Goal: Task Accomplishment & Management: Use online tool/utility

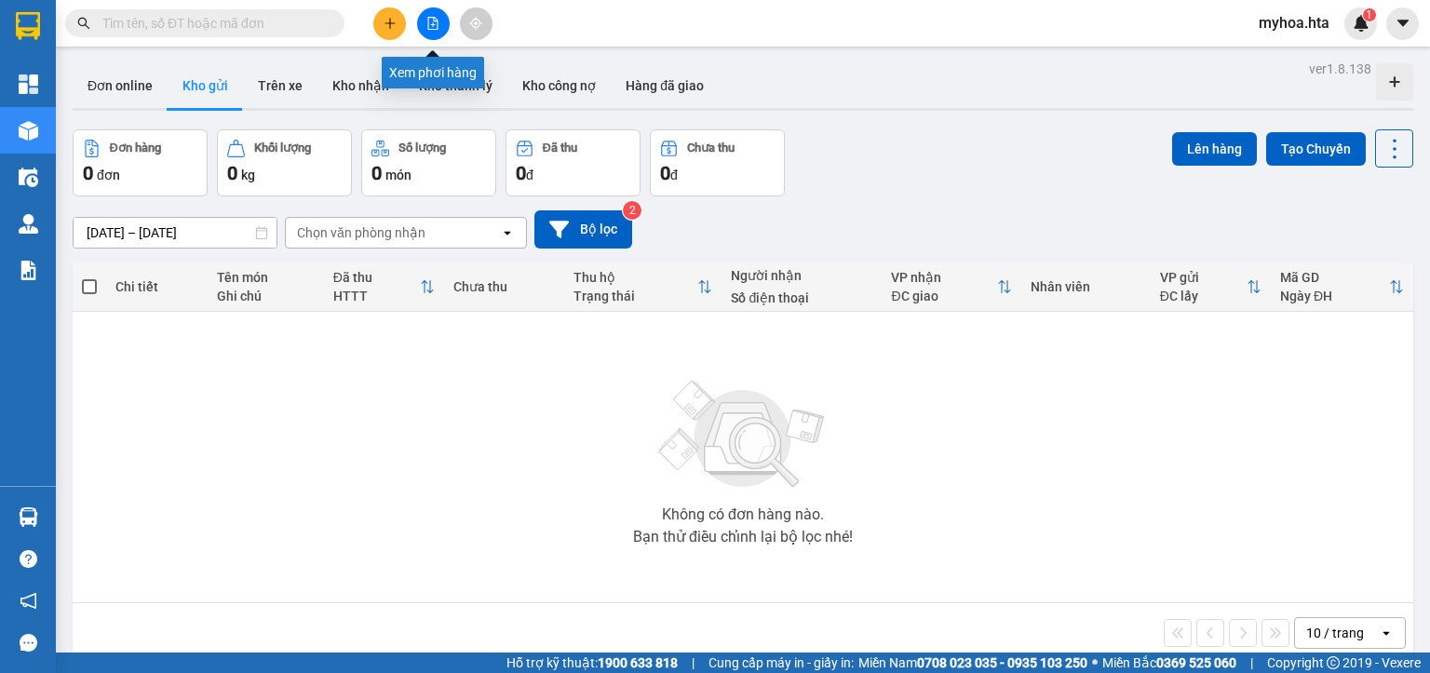
click at [425, 36] on button at bounding box center [433, 23] width 33 height 33
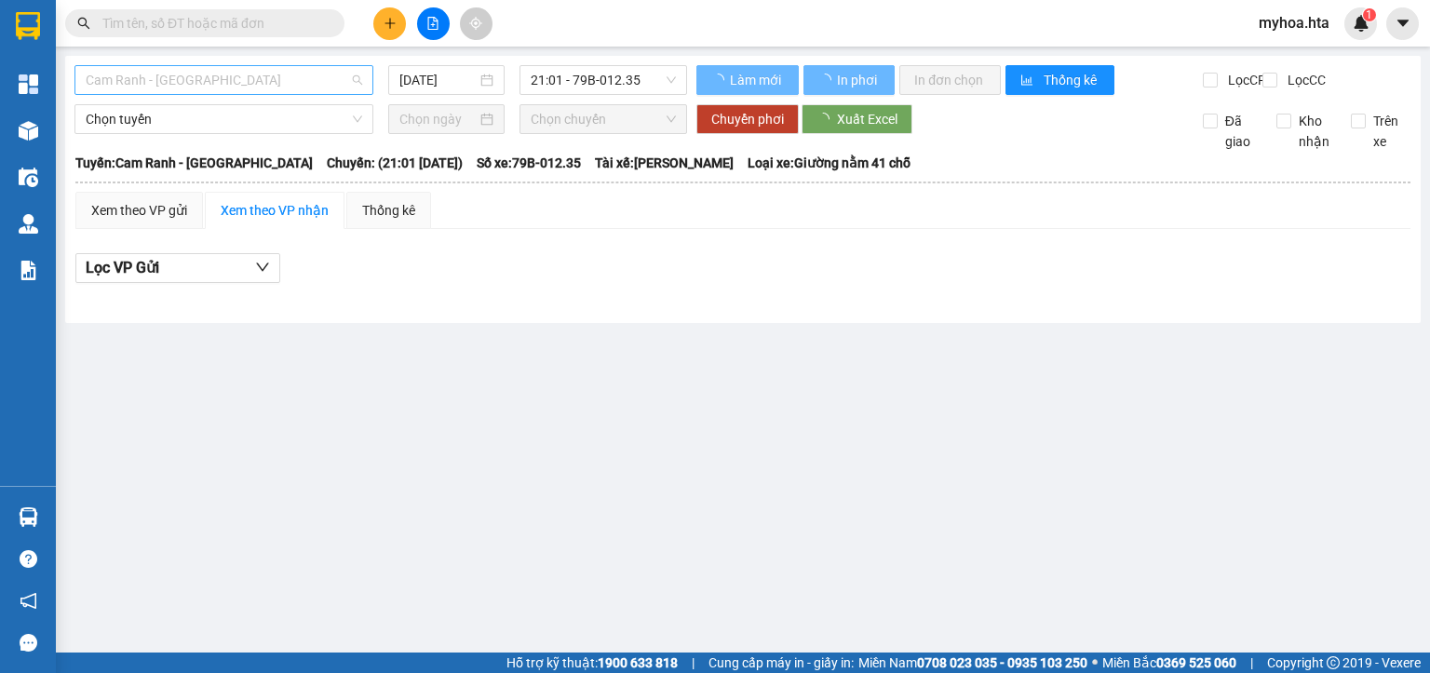
click at [268, 90] on span "Cam Ranh - [GEOGRAPHIC_DATA]" at bounding box center [224, 80] width 276 height 28
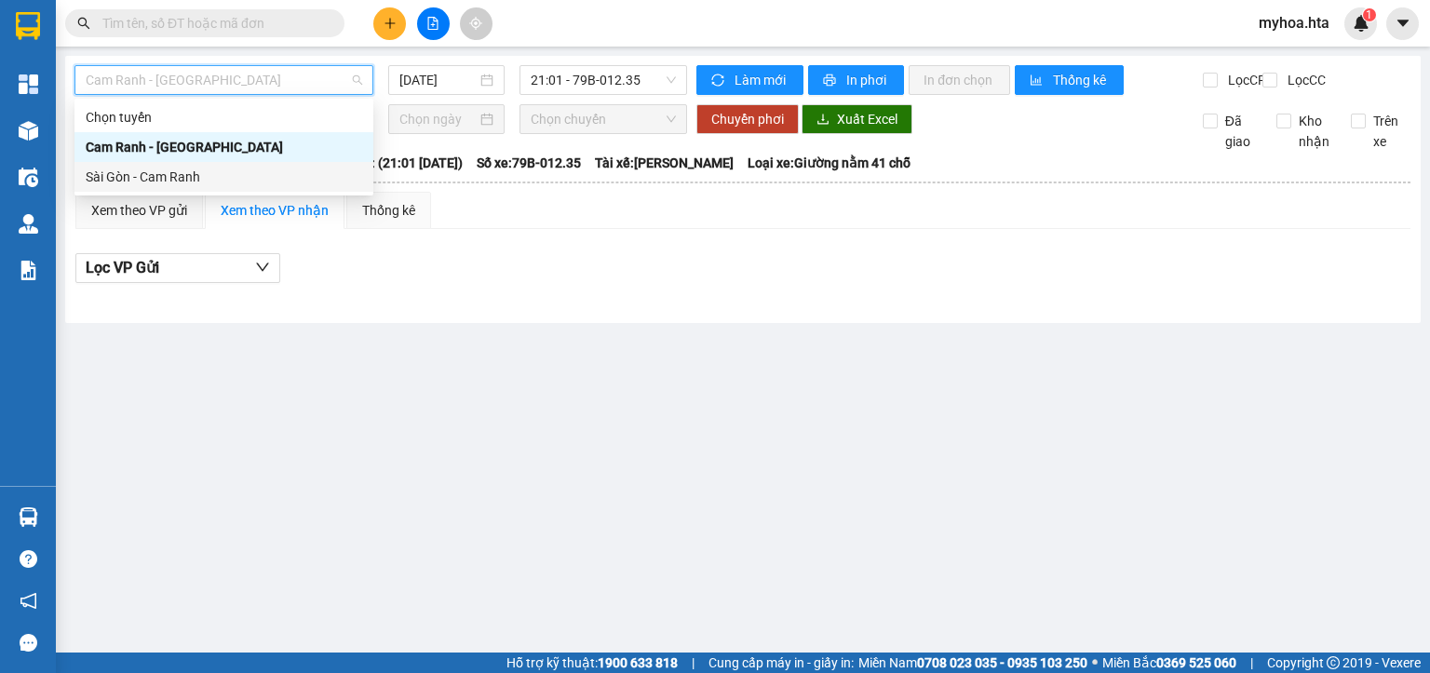
drag, startPoint x: 244, startPoint y: 178, endPoint x: 333, endPoint y: 106, distance: 114.6
click at [245, 174] on div "Sài Gòn - Cam Ranh" at bounding box center [224, 177] width 276 height 20
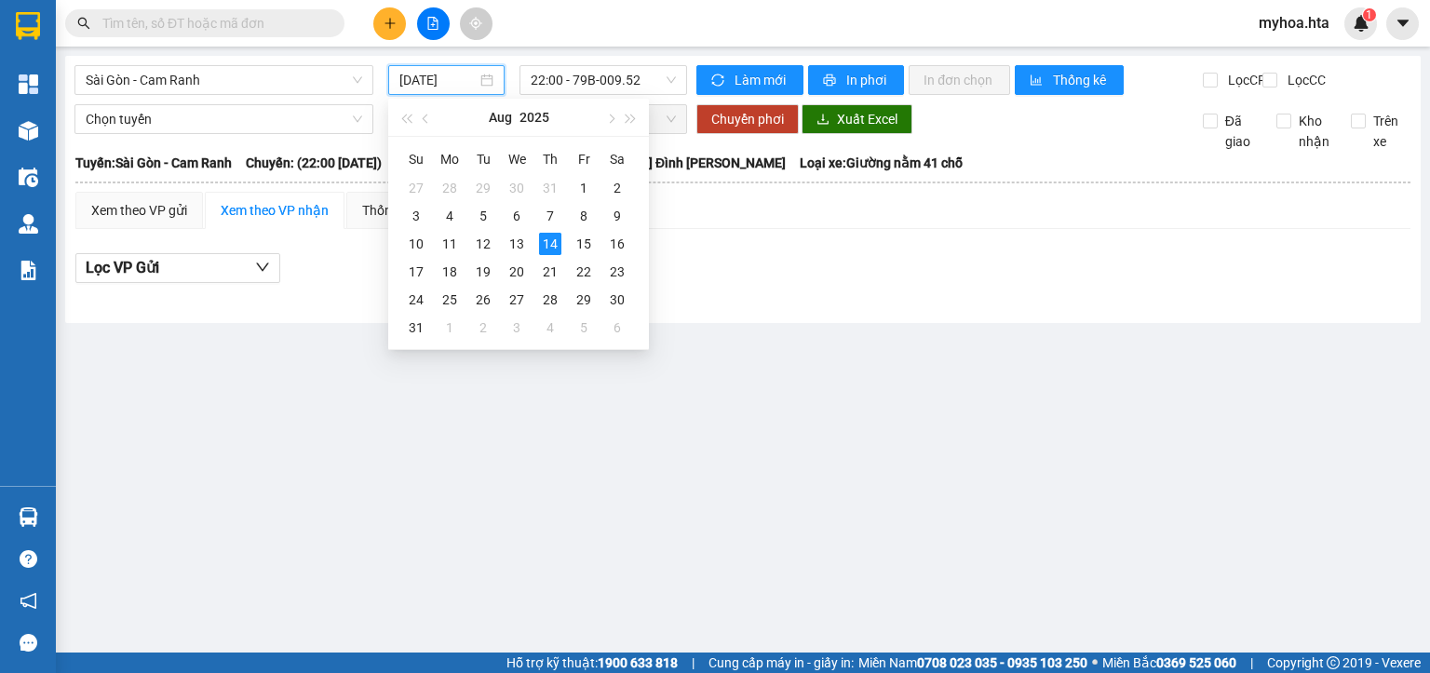
click at [400, 75] on input "[DATE]" at bounding box center [437, 80] width 76 height 20
click at [527, 247] on div "13" at bounding box center [517, 244] width 22 height 22
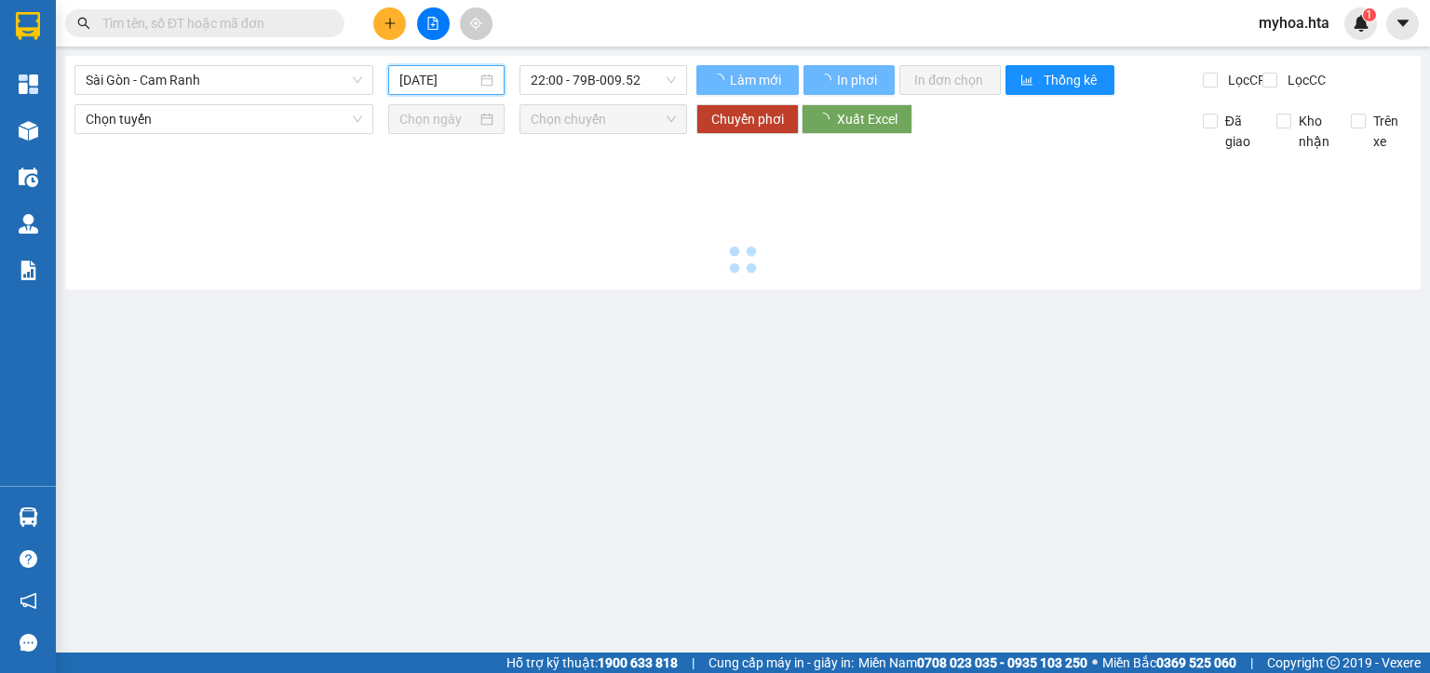
type input "13/08/2025"
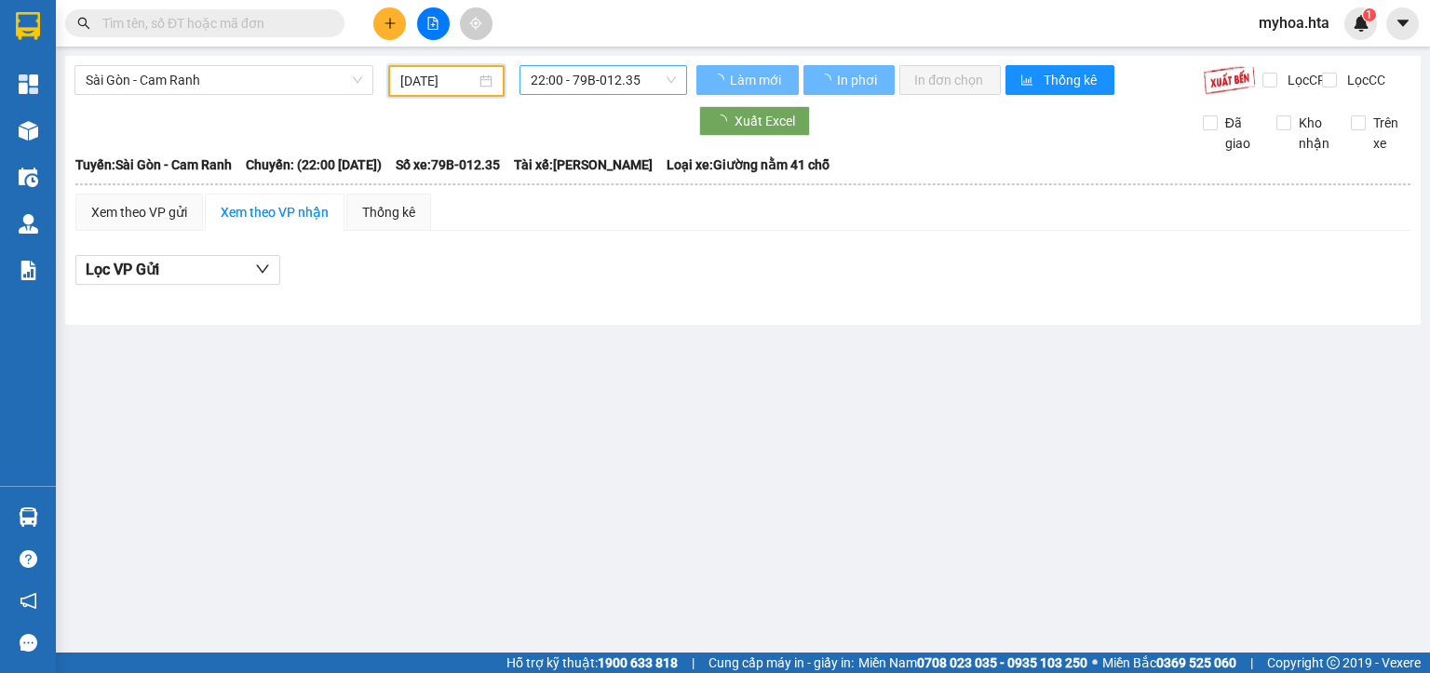
click at [629, 88] on span "22:00 - 79B-012.35" at bounding box center [604, 80] width 146 height 28
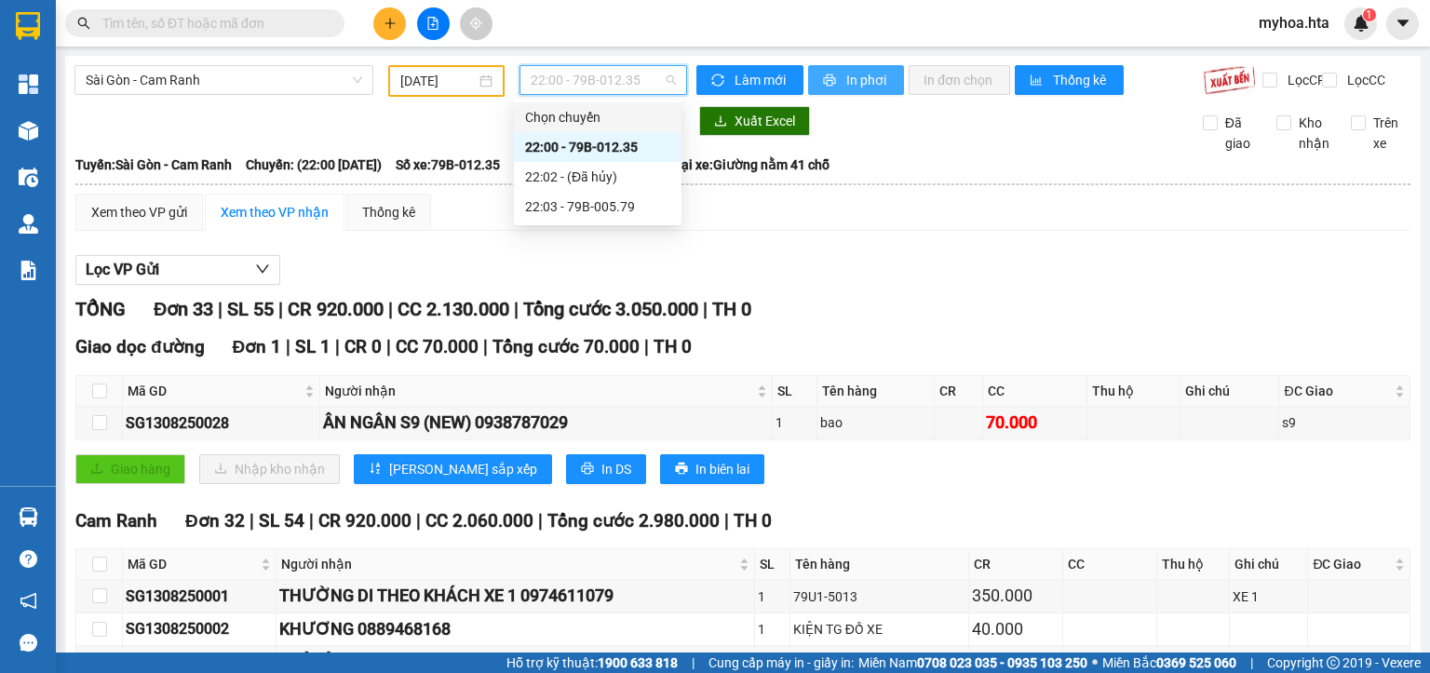
click at [829, 76] on span "printer" at bounding box center [831, 81] width 16 height 15
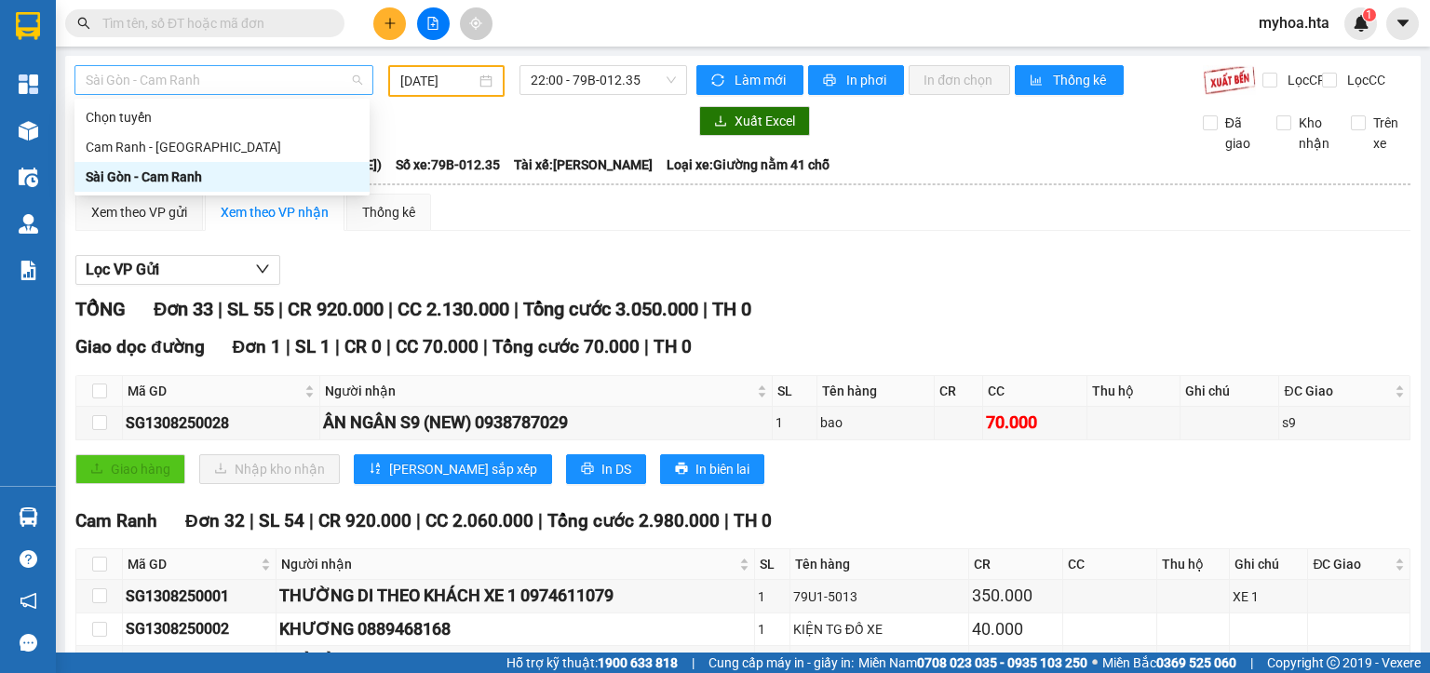
click at [265, 82] on span "Sài Gòn - Cam Ranh" at bounding box center [224, 80] width 276 height 28
drag, startPoint x: 302, startPoint y: 136, endPoint x: 312, endPoint y: 131, distance: 11.2
click at [302, 136] on div "Cam Ranh - Sài Gòn" at bounding box center [221, 147] width 295 height 30
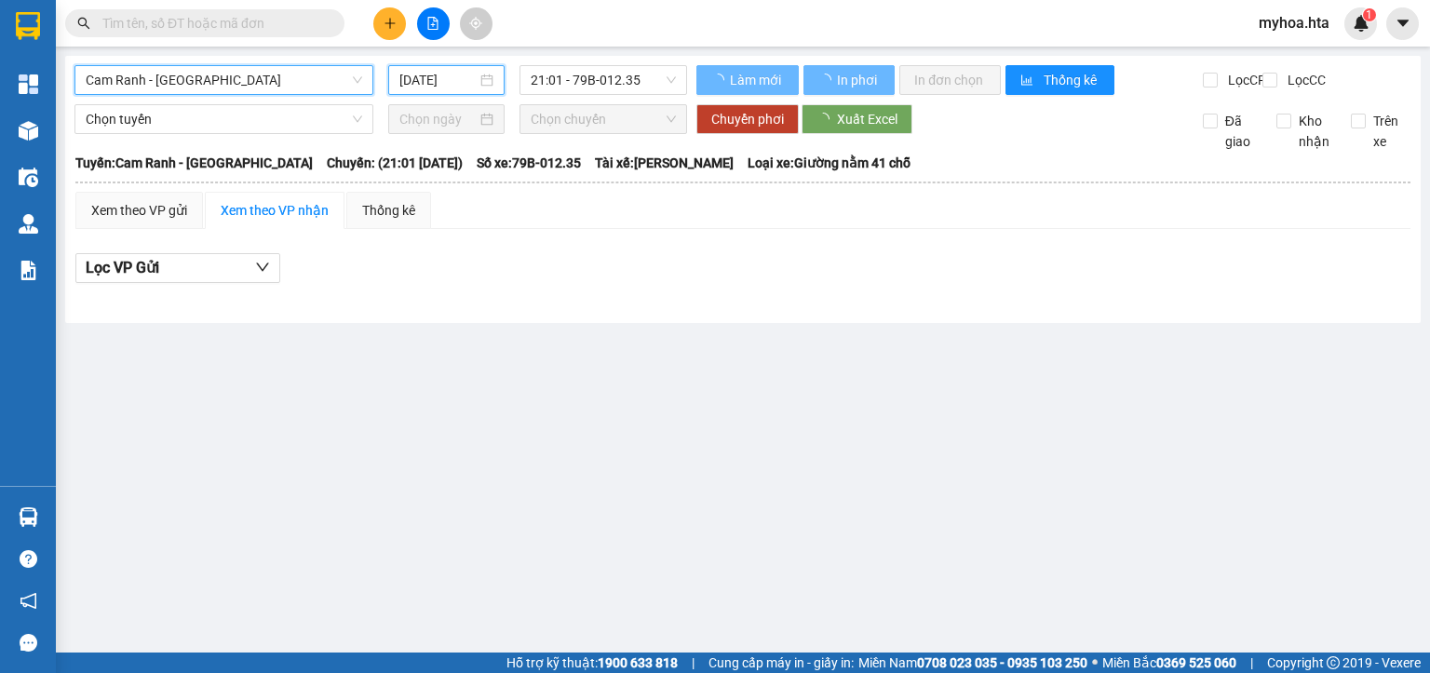
click at [434, 70] on input "14/08/2025" at bounding box center [437, 80] width 76 height 20
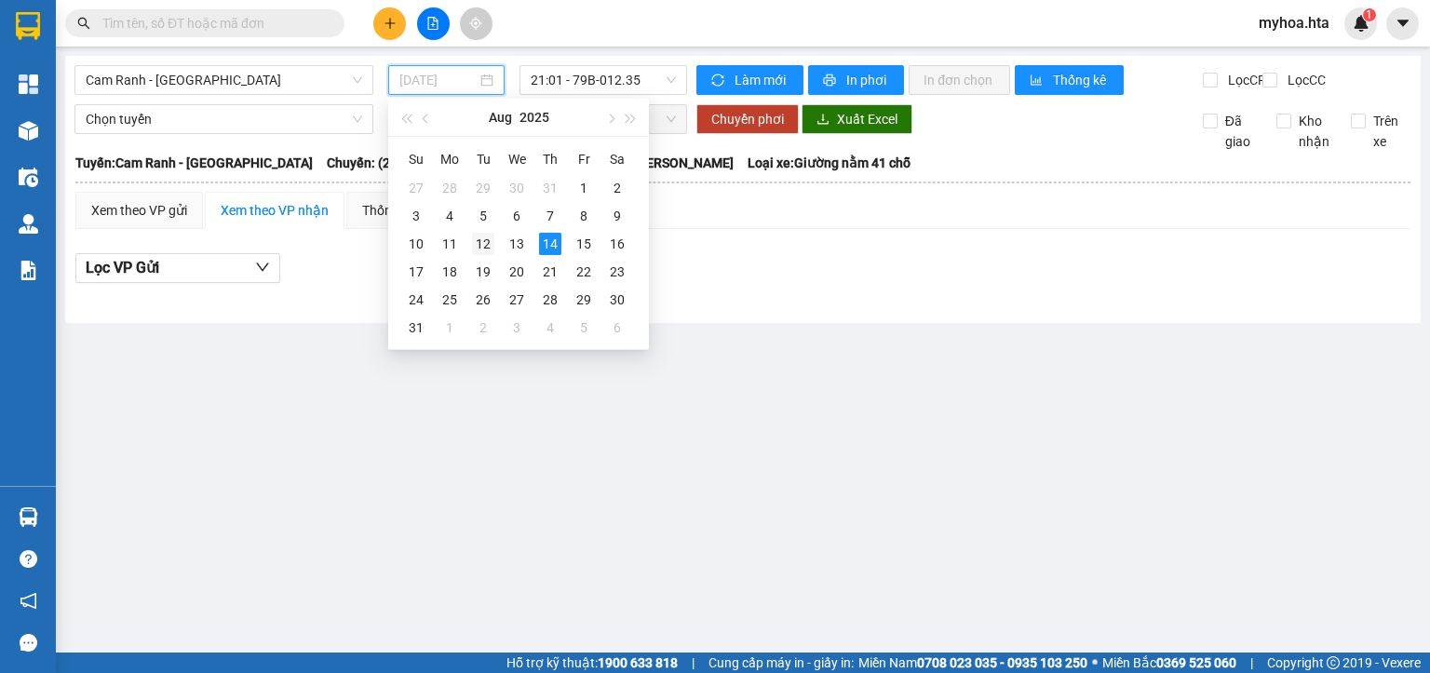
click at [474, 233] on div "12" at bounding box center [483, 244] width 22 height 22
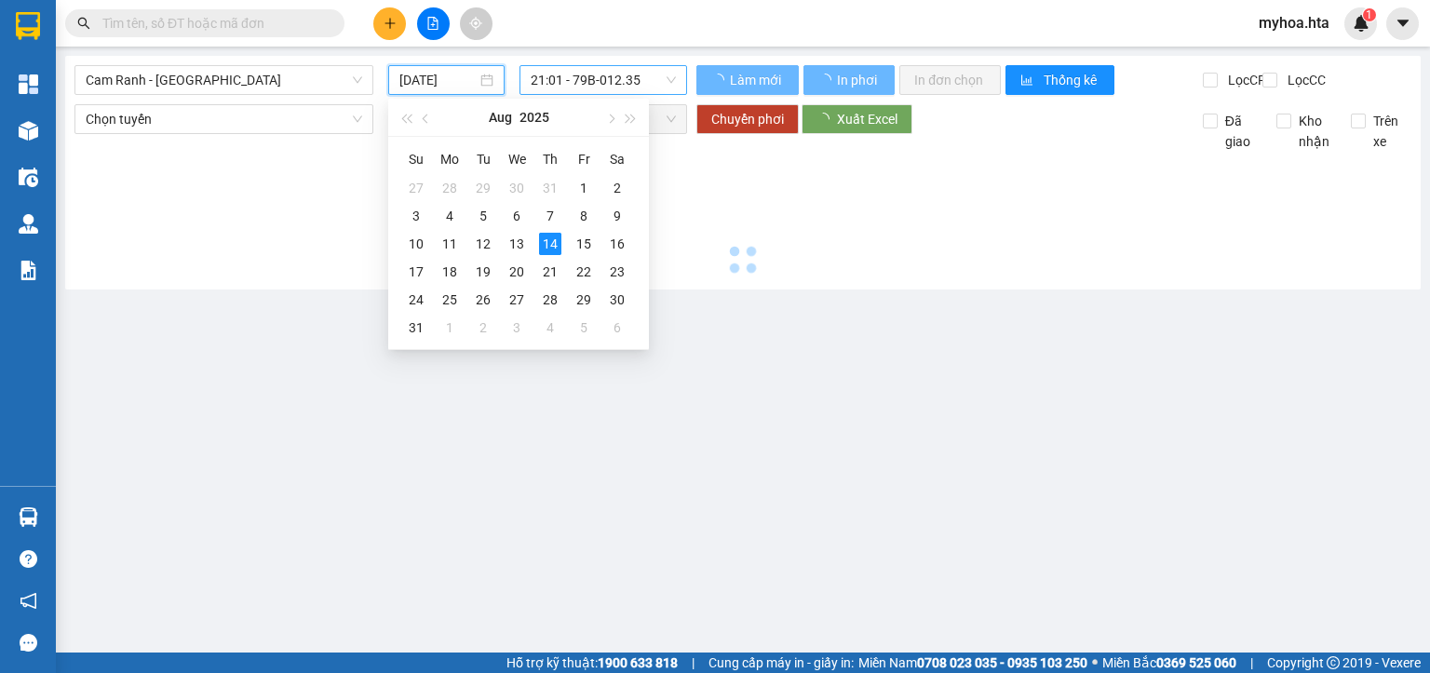
type input "12/08/2025"
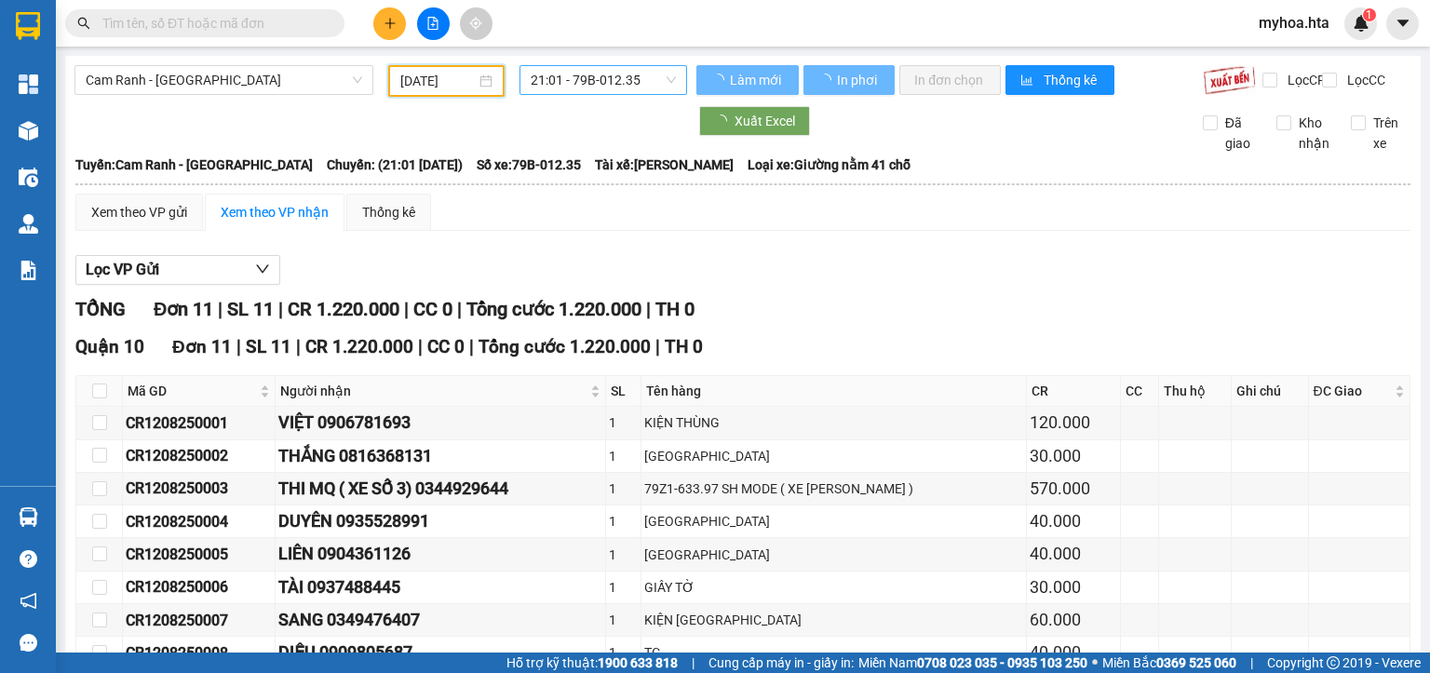
click at [577, 87] on span "21:01 - 79B-012.35" at bounding box center [604, 80] width 146 height 28
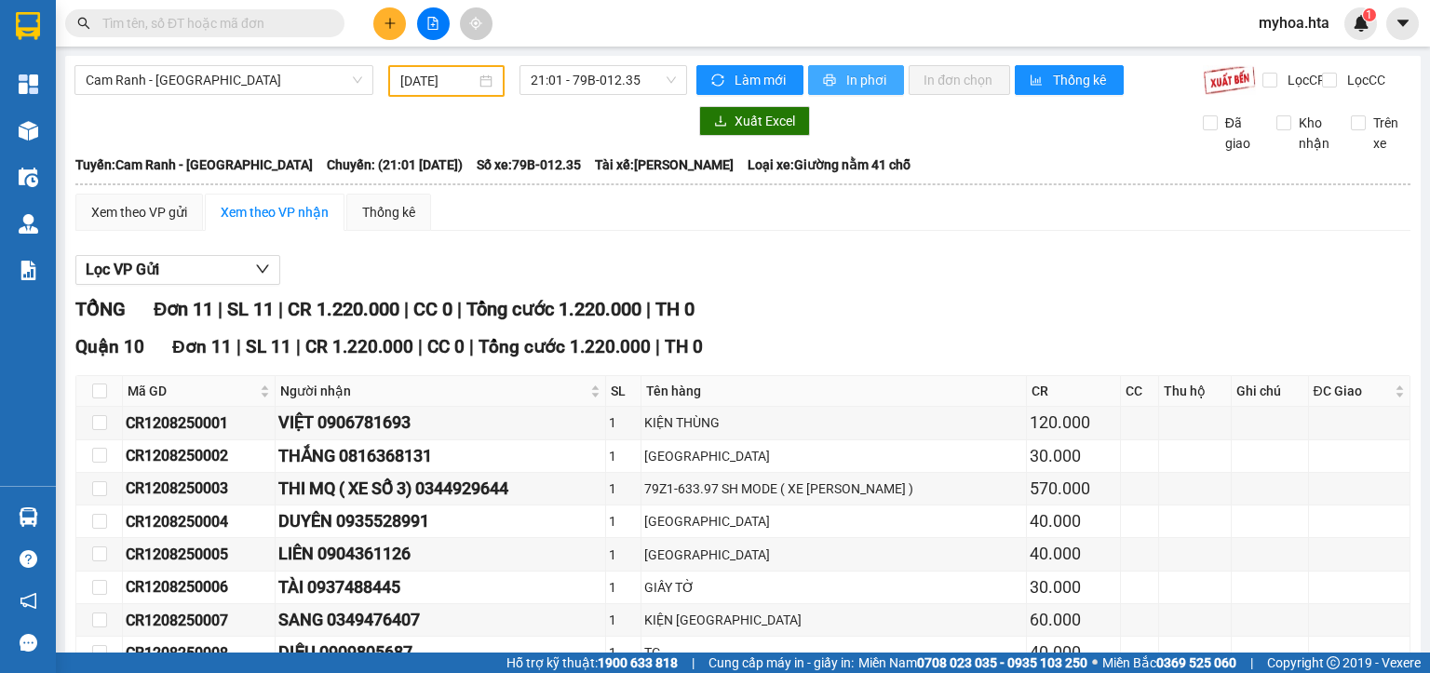
click at [832, 77] on button "In phơi" at bounding box center [856, 80] width 96 height 30
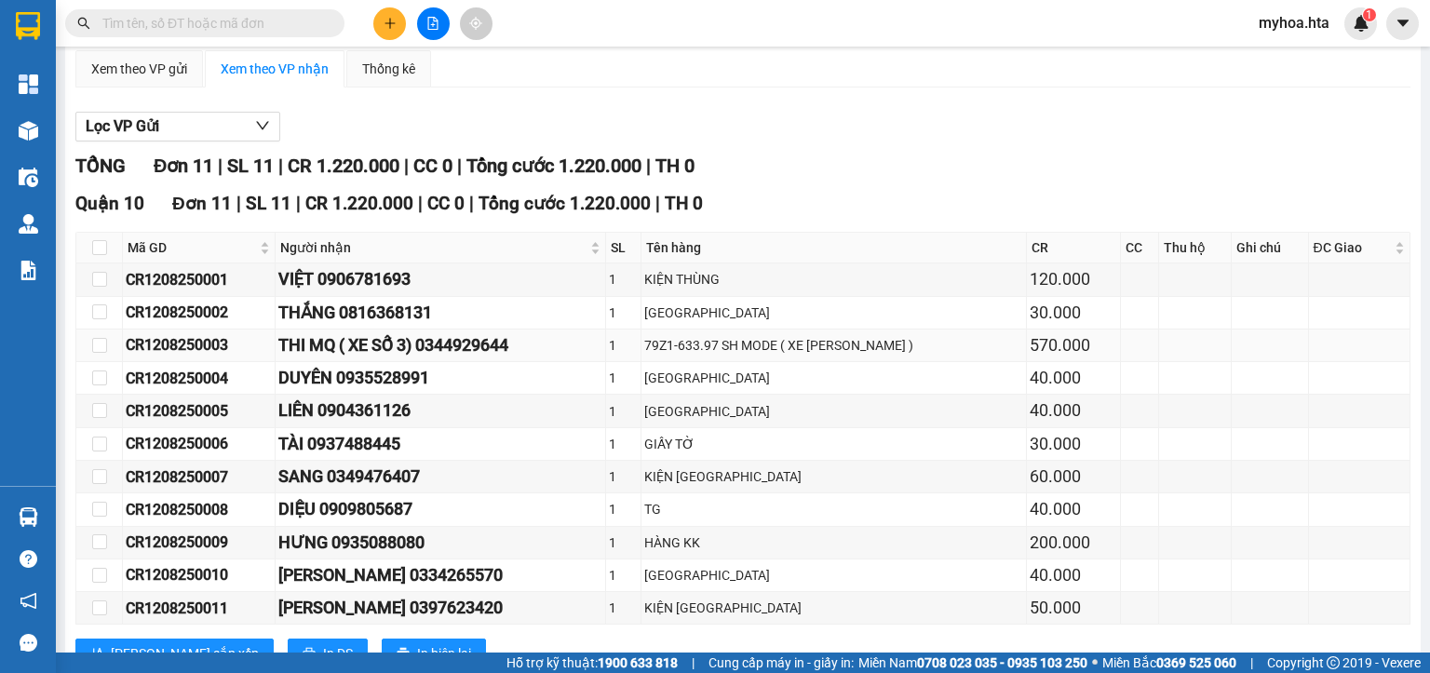
scroll to position [222, 0]
